Goal: Information Seeking & Learning: Learn about a topic

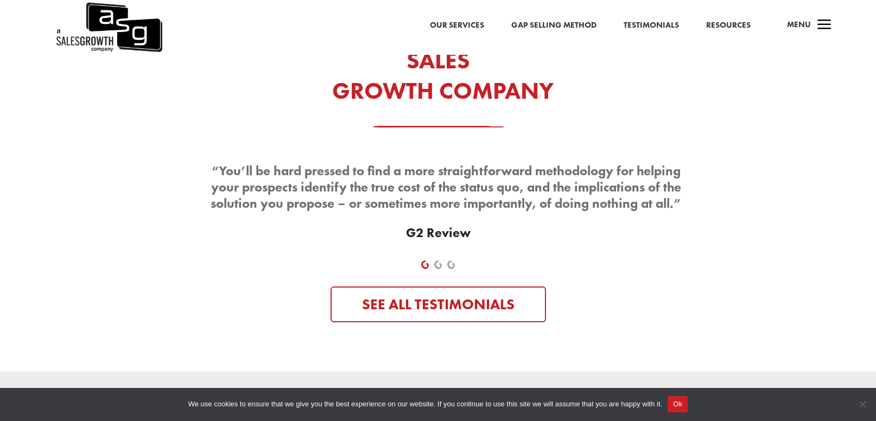
scroll to position [4491, 0]
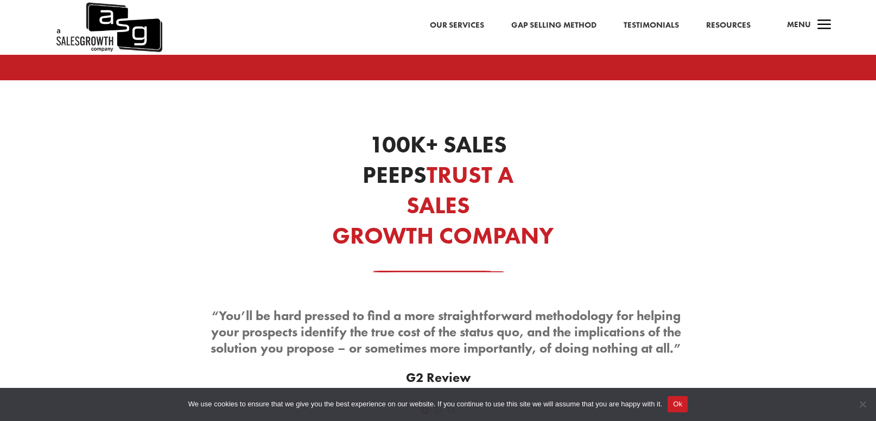
click at [836, 33] on div "Our Services Gap Selling Method Testimonials Resources a Menu" at bounding box center [438, 27] width 876 height 55
click at [829, 30] on span "a" at bounding box center [825, 26] width 22 height 22
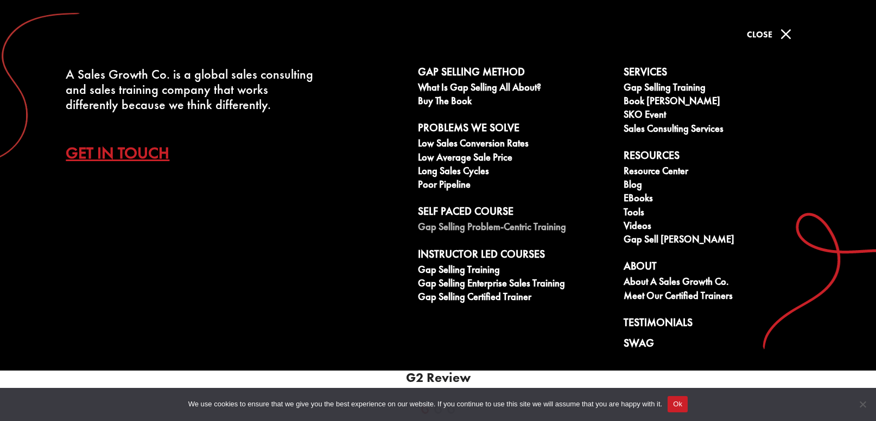
click at [526, 232] on link "Gap Selling Problem-Centric Training" at bounding box center [515, 228] width 194 height 14
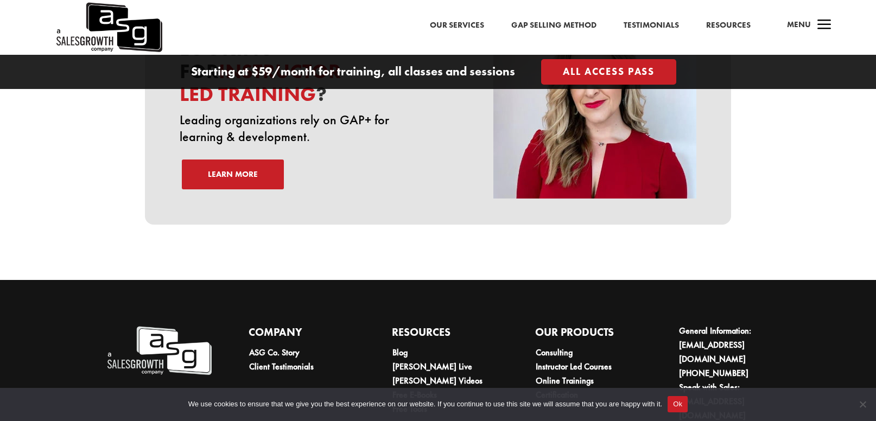
scroll to position [3776, 0]
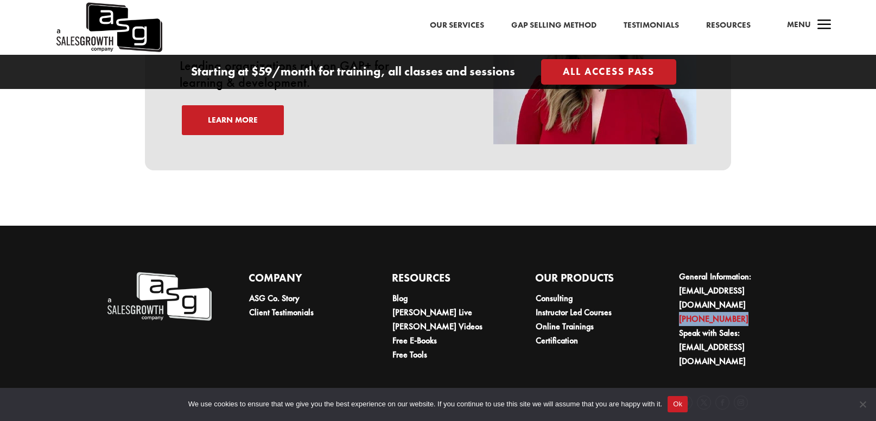
drag, startPoint x: 754, startPoint y: 295, endPoint x: 678, endPoint y: 299, distance: 75.6
click at [679, 312] on li "[PHONE_NUMBER]" at bounding box center [731, 319] width 105 height 14
copy link "[PHONE_NUMBER]"
